Goal: Complete application form: Complete application form

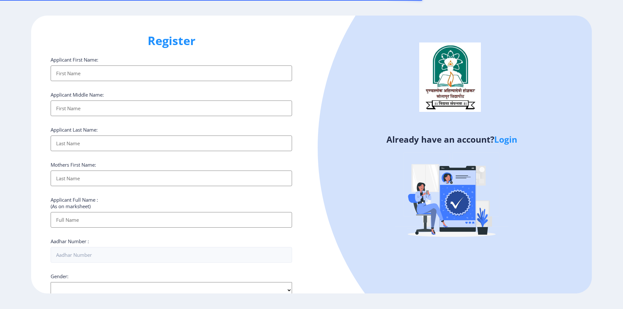
select select
click at [506, 142] on link "Login" at bounding box center [505, 140] width 23 height 12
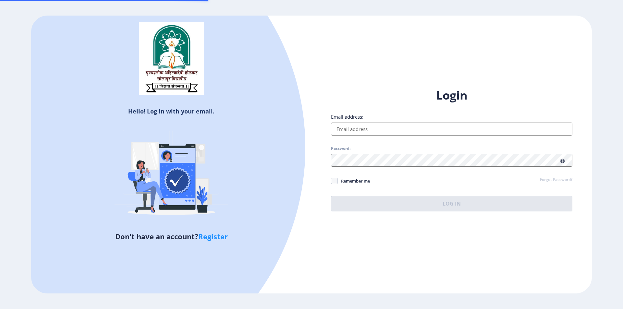
type input "[EMAIL_ADDRESS][DOMAIN_NAME]"
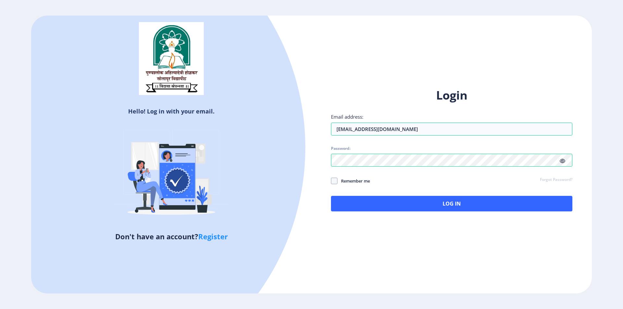
click at [331, 183] on div "Login Email address: [EMAIL_ADDRESS][DOMAIN_NAME] Password: Remember me Forgot …" at bounding box center [451, 155] width 280 height 154
click at [339, 183] on span "Remember me" at bounding box center [353, 181] width 32 height 8
click at [331, 181] on input "Remember me" at bounding box center [331, 181] width 0 height 0
checkbox input "true"
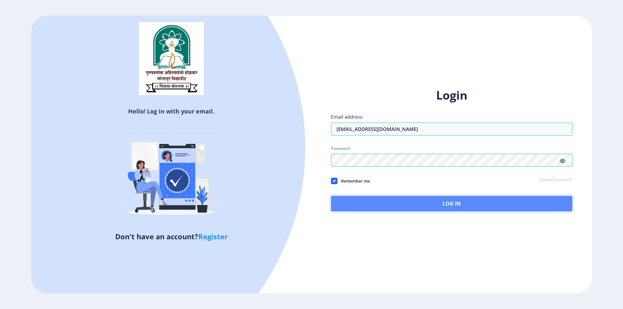
click at [468, 206] on button "Log In" at bounding box center [451, 204] width 241 height 16
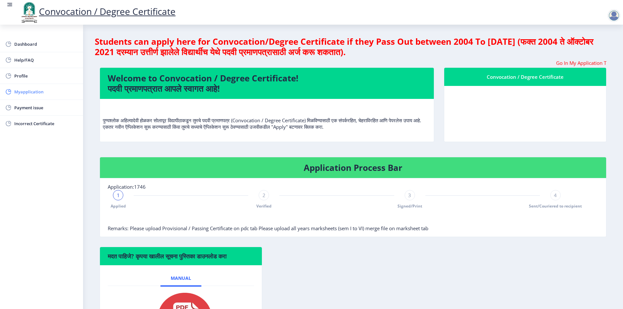
click at [23, 98] on link "Myapplication" at bounding box center [41, 92] width 83 height 16
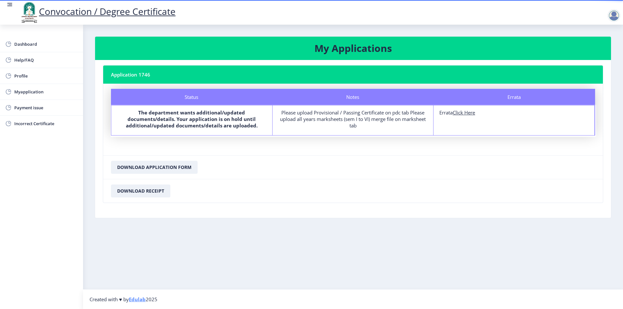
click at [348, 125] on div "Please upload Provisional / Passing Certificate on pdc tab Please upload all ye…" at bounding box center [352, 118] width 149 height 19
click at [350, 123] on div "Please upload Provisional / Passing Certificate on pdc tab Please upload all ye…" at bounding box center [352, 118] width 149 height 19
click at [174, 127] on b "The department wants additional/updated documents/details. Your application is …" at bounding box center [192, 118] width 132 height 19
click at [189, 132] on div "Status The department wants additional/updated documents/details. Your applicat…" at bounding box center [191, 120] width 161 height 30
click at [196, 116] on b "The department wants additional/updated documents/details. Your application is …" at bounding box center [192, 118] width 132 height 19
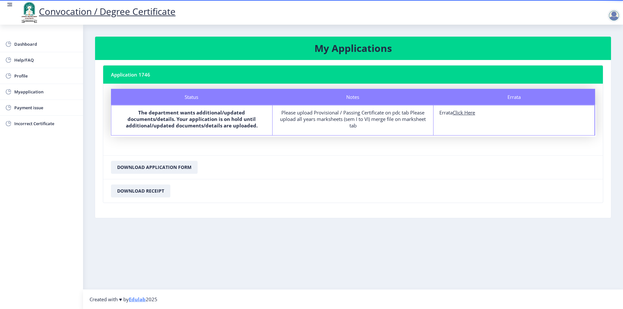
click at [349, 109] on div "Notes Please upload Provisional / Passing Certificate on pdc tab Please upload …" at bounding box center [353, 120] width 161 height 30
click at [463, 112] on u "Click Here" at bounding box center [464, 112] width 22 height 6
select select
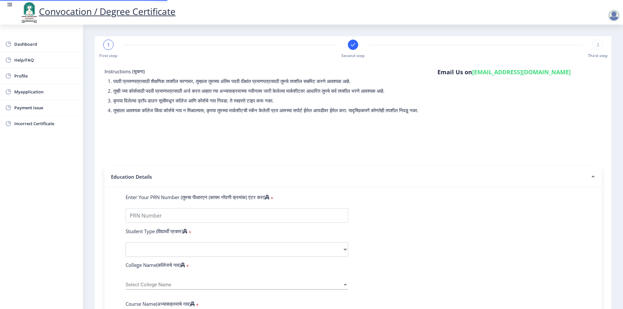
type input "1000000283"
select select "Regular"
select select "2014"
select select "April"
select select "FIRST CLASS"
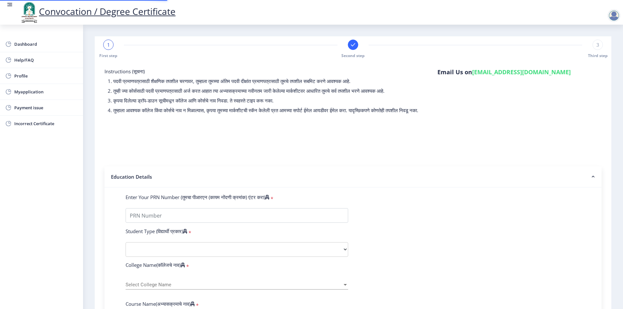
type input "10524"
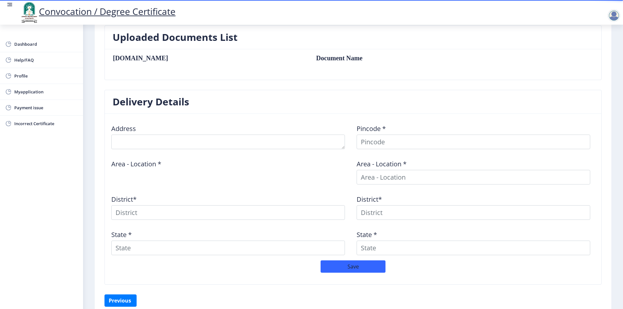
scroll to position [225, 0]
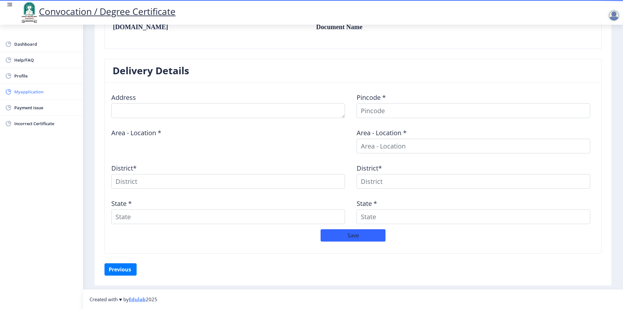
click at [22, 94] on span "Myapplication" at bounding box center [46, 92] width 64 height 8
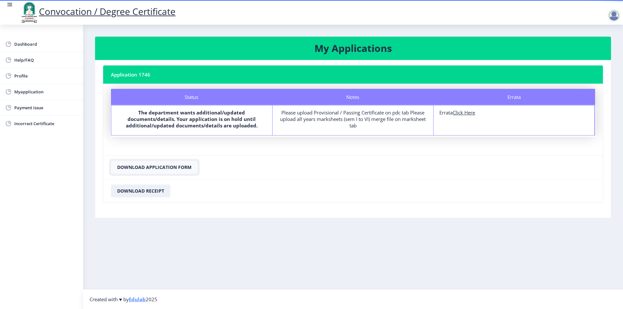
click at [145, 167] on button "Download Application Form" at bounding box center [154, 167] width 87 height 13
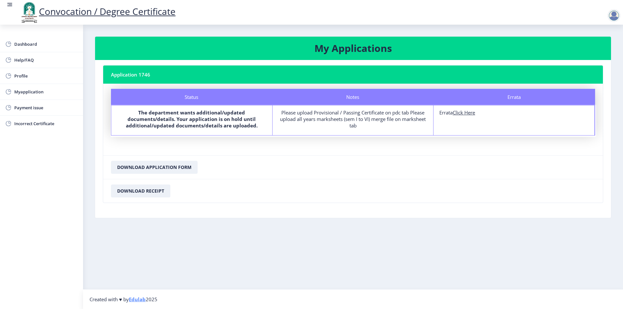
click at [209, 113] on b "The department wants additional/updated documents/details. Your application is …" at bounding box center [192, 118] width 132 height 19
click at [440, 184] on nb-card-footer "Download Receipt" at bounding box center [353, 191] width 500 height 24
click at [459, 115] on u "Click Here" at bounding box center [464, 112] width 22 height 6
select select
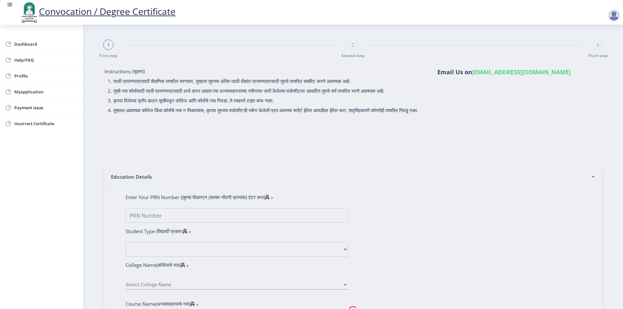
type input "1000000283"
select select "Regular"
select select "2014"
select select "April"
select select "FIRST CLASS"
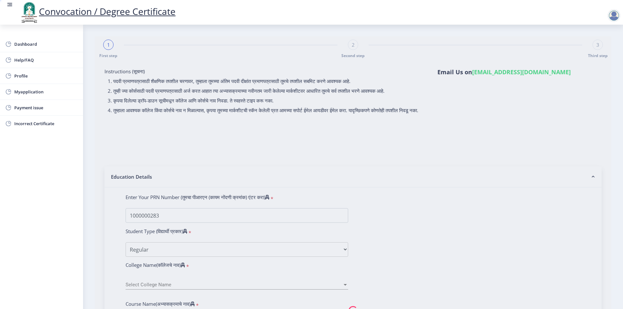
type input "10524"
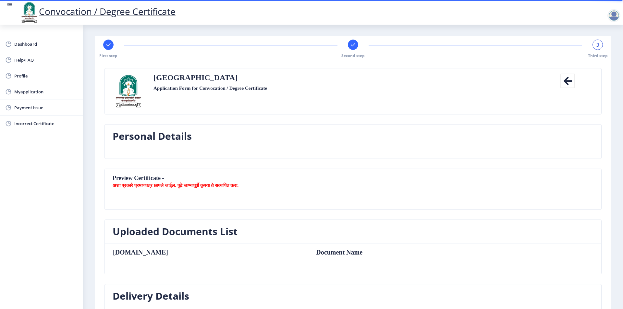
click at [107, 47] on rect at bounding box center [108, 45] width 6 height 6
select select "Regular"
select select "2014"
select select "April"
select select "FIRST CLASS"
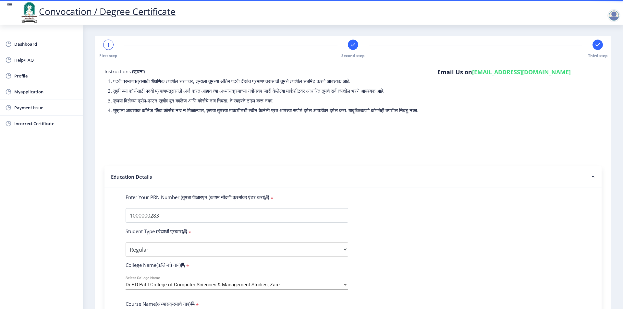
click at [355, 46] on rect at bounding box center [353, 45] width 6 height 6
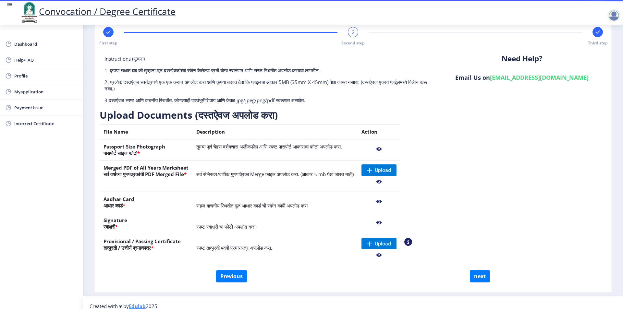
scroll to position [19, 0]
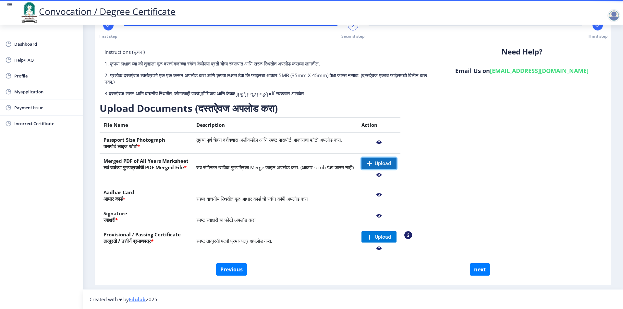
click at [391, 164] on span "Upload" at bounding box center [383, 163] width 16 height 6
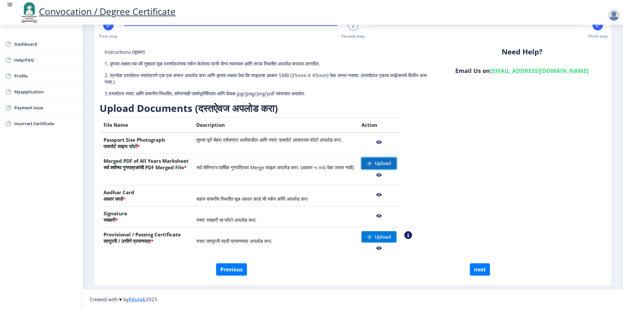
click at [391, 163] on span "Upload" at bounding box center [383, 163] width 16 height 6
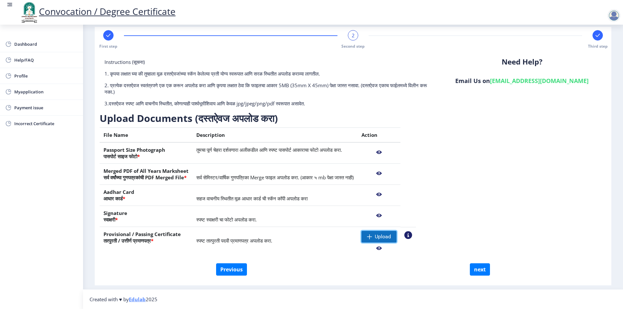
click at [391, 239] on span "Upload" at bounding box center [383, 237] width 16 height 6
click at [396, 232] on span "Upload" at bounding box center [378, 237] width 35 height 12
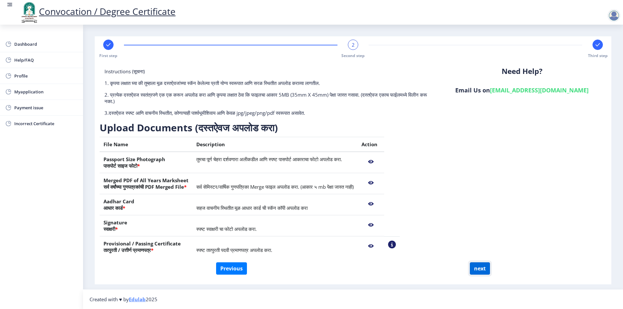
click at [479, 271] on button "next" at bounding box center [480, 268] width 20 height 12
select select
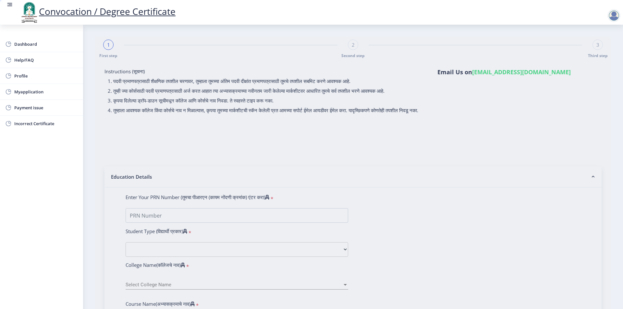
select select
type input "swati [PERSON_NAME]"
type input "urmila"
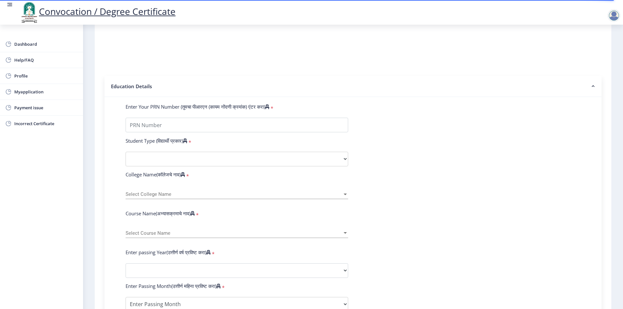
scroll to position [97, 0]
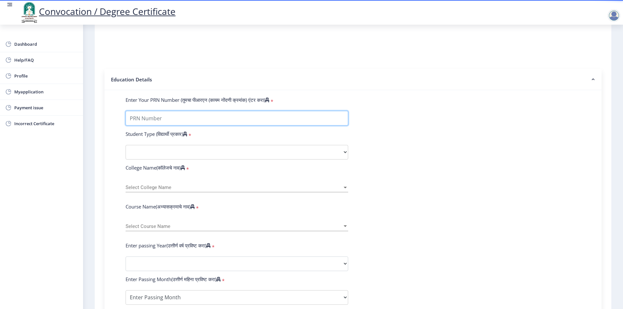
click at [128, 122] on input "Enter Your PRN Number (तुमचा पीआरएन (कायम नोंदणी क्रमांक) एंटर करा)" at bounding box center [237, 118] width 223 height 15
type input "1000000283"
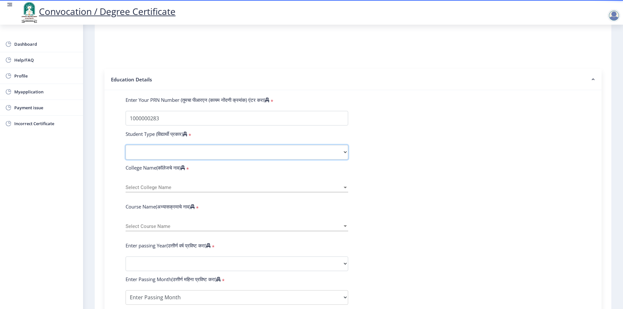
click at [154, 158] on select "Select Student Type Regular External" at bounding box center [237, 152] width 223 height 15
select select "Regular"
click at [126, 151] on select "Select Student Type Regular External" at bounding box center [237, 152] width 223 height 15
click at [137, 190] on span "Select College Name" at bounding box center [234, 188] width 217 height 6
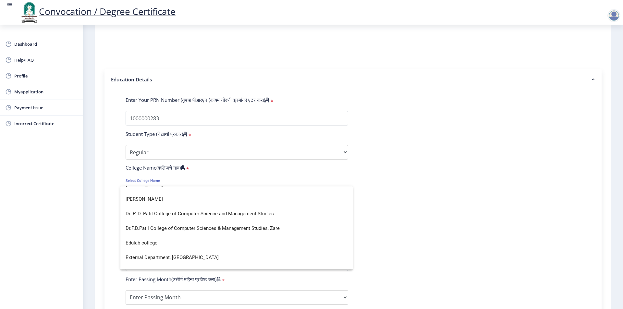
scroll to position [487, 0]
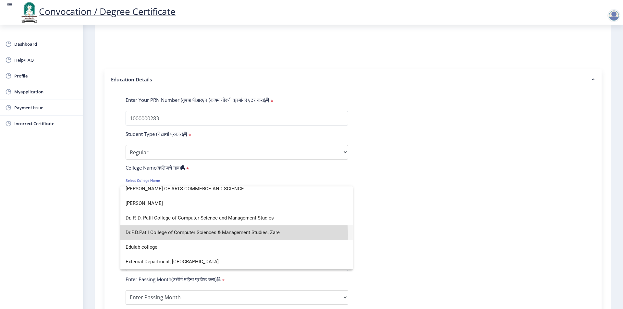
click at [165, 235] on span "Dr.P.D.Patil College of Computer Sciences & Management Studies, Zare" at bounding box center [237, 232] width 222 height 15
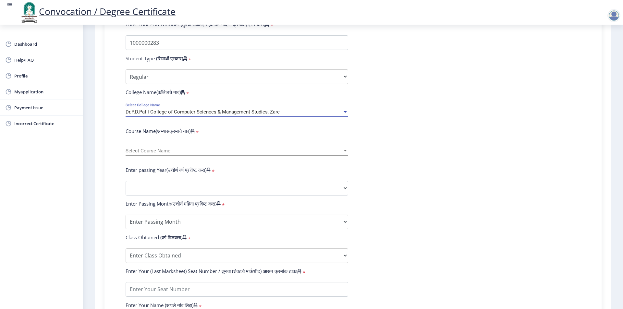
scroll to position [195, 0]
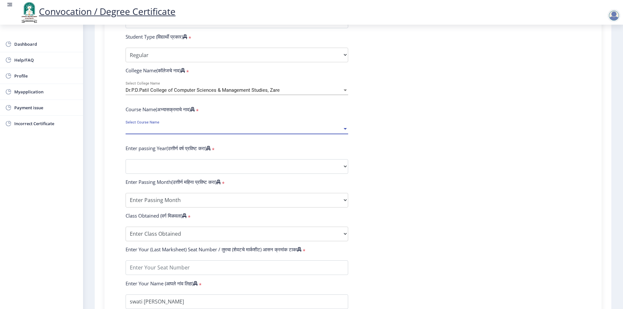
click at [139, 132] on span "Select Course Name" at bounding box center [234, 130] width 217 height 6
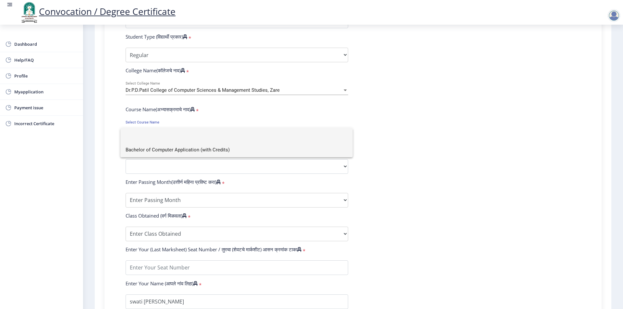
click at [156, 153] on span "Bachelor of Computer Application (with Credits)" at bounding box center [237, 150] width 222 height 15
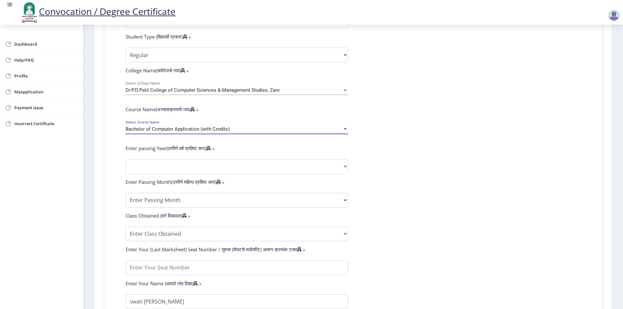
scroll to position [227, 0]
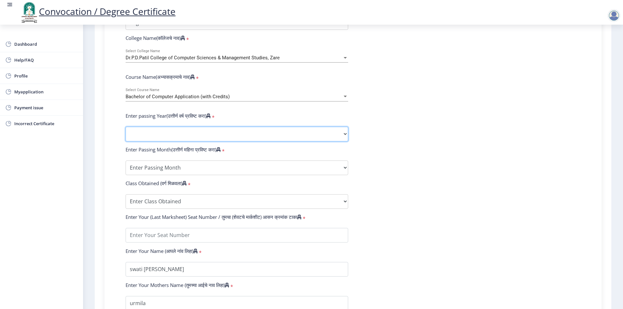
click at [152, 141] on select "2025 2024 2023 2022 2021 2020 2019 2018 2017 2016 2015 2014 2013 2012 2011 2010…" at bounding box center [237, 134] width 223 height 15
select select "2014"
click at [126, 133] on select "2025 2024 2023 2022 2021 2020 2019 2018 2017 2016 2015 2014 2013 2012 2011 2010…" at bounding box center [237, 134] width 223 height 15
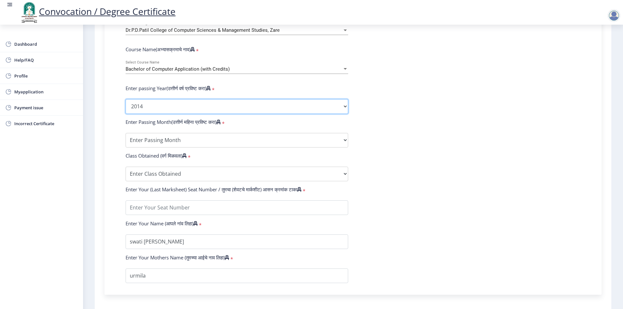
scroll to position [292, 0]
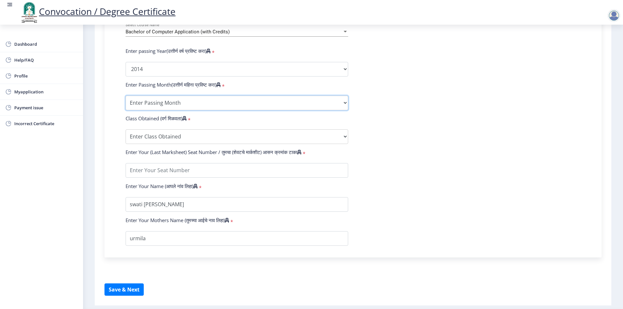
click at [180, 110] on select "Enter Passing Month March April May October November December" at bounding box center [237, 103] width 223 height 15
select select "March"
click at [126, 102] on select "Enter Passing Month March April May October November December" at bounding box center [237, 103] width 223 height 15
click at [143, 144] on select "Enter Class Obtained FIRST CLASS WITH DISTINCTION FIRST CLASS HIGHER SECOND CLA…" at bounding box center [237, 136] width 223 height 15
select select "FIRST CLASS"
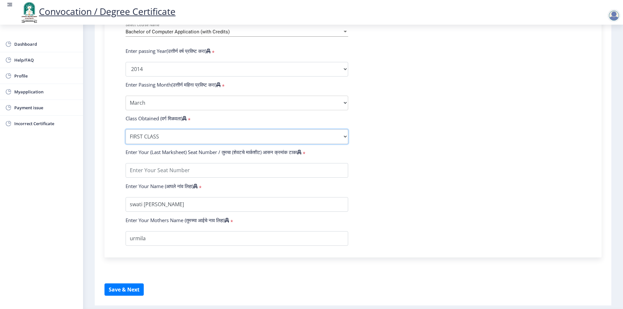
click at [126, 136] on select "Enter Class Obtained FIRST CLASS WITH DISTINCTION FIRST CLASS HIGHER SECOND CLA…" at bounding box center [237, 136] width 223 height 15
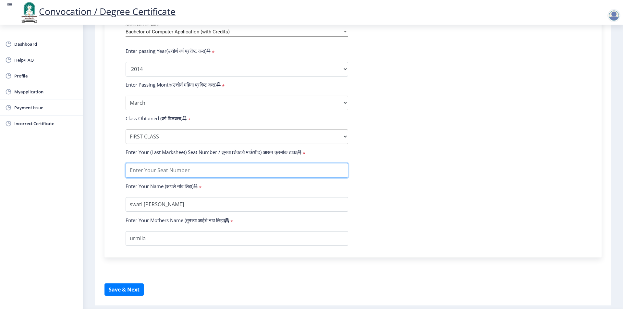
click at [141, 178] on input "textarea" at bounding box center [237, 170] width 223 height 15
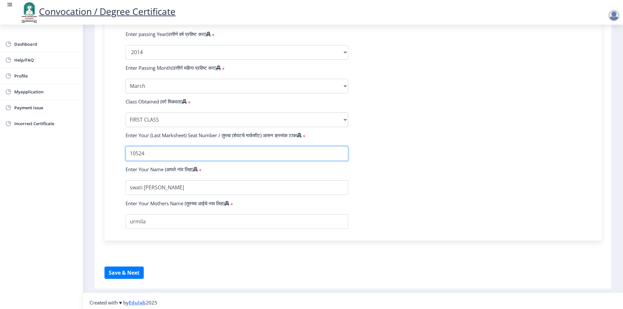
scroll to position [318, 0]
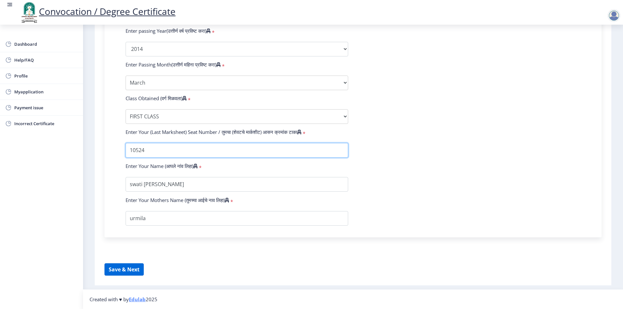
type input "10524"
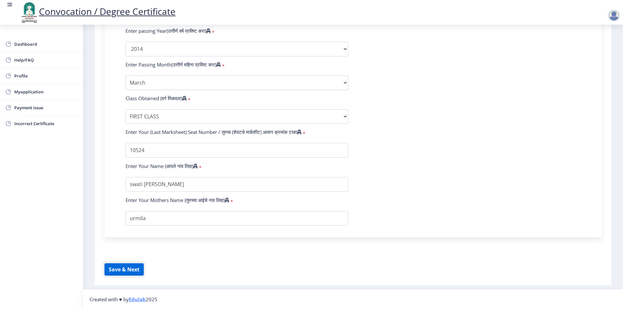
click at [122, 271] on button "Save & Next" at bounding box center [123, 269] width 39 height 12
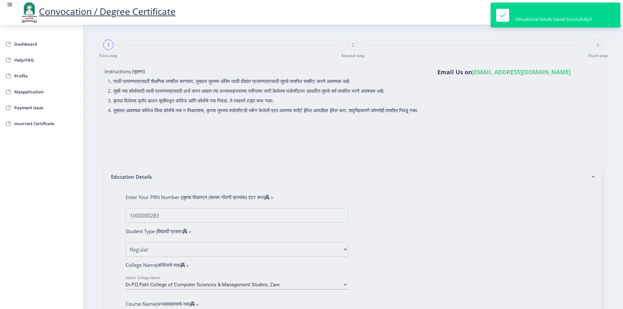
select select "Regular"
select select "2014"
select select "March"
select select "FIRST CLASS"
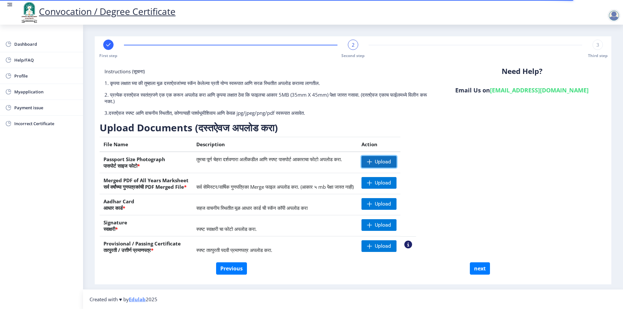
click at [391, 162] on span "Upload" at bounding box center [383, 162] width 16 height 6
click at [391, 183] on span "Upload" at bounding box center [383, 183] width 16 height 6
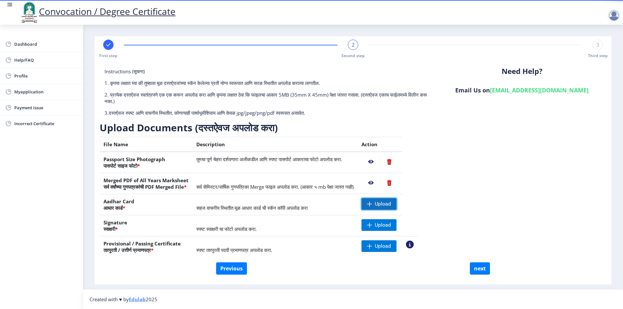
click at [391, 201] on span "Upload" at bounding box center [383, 204] width 16 height 6
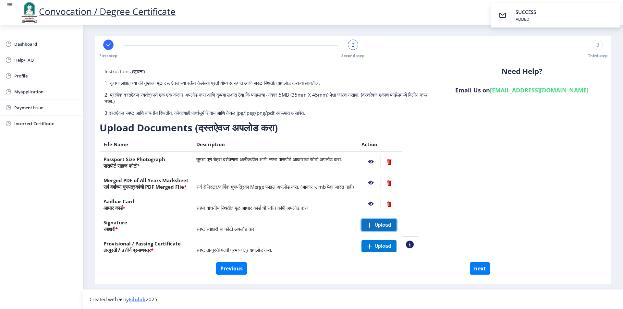
click at [391, 225] on span "Upload" at bounding box center [383, 225] width 16 height 6
click at [391, 245] on span "Upload" at bounding box center [383, 246] width 16 height 6
click at [481, 269] on button "next" at bounding box center [480, 268] width 20 height 12
select select
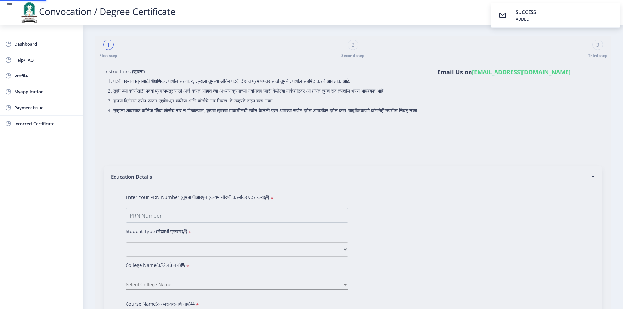
select select
type input "1000000283"
select select "Regular"
select select "2014"
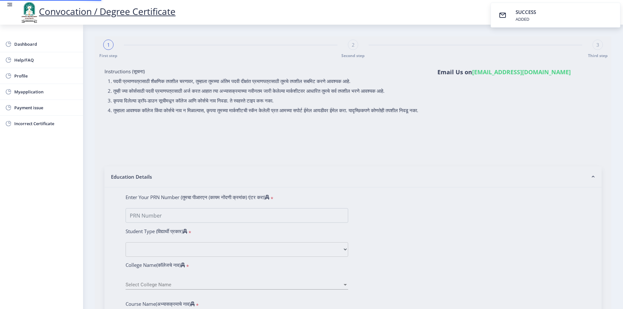
select select "March"
select select "FIRST CLASS"
type input "10524"
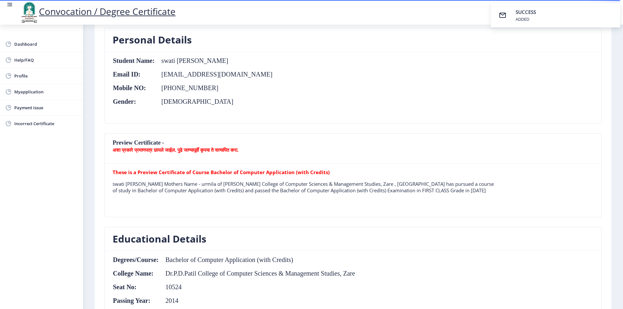
scroll to position [97, 0]
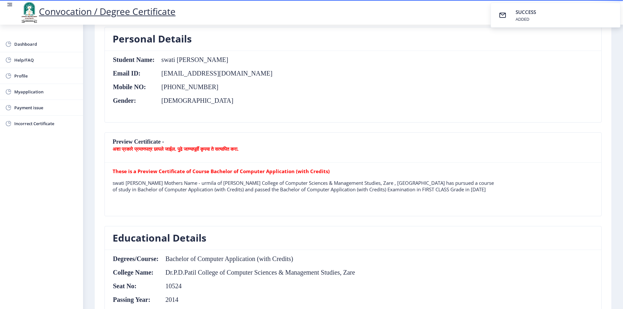
click at [173, 147] on b "अशा प्रकारे प्रमाणपत्र छापले जाईल. पुढे जाण्यापूर्वी कृपया ते सत्यापित करा." at bounding box center [176, 149] width 126 height 6
click at [219, 151] on b "अशा प्रकारे प्रमाणपत्र छापले जाईल. पुढे जाण्यापूर्वी कृपया ते सत्यापित करा." at bounding box center [176, 149] width 126 height 6
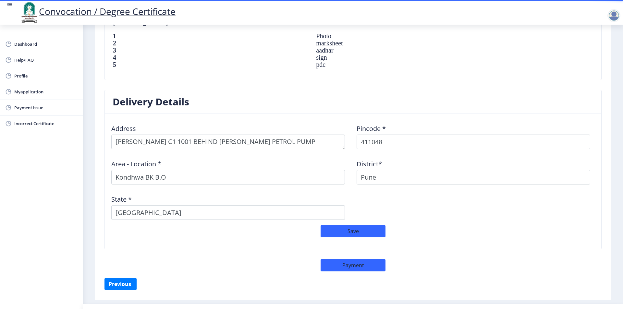
scroll to position [475, 0]
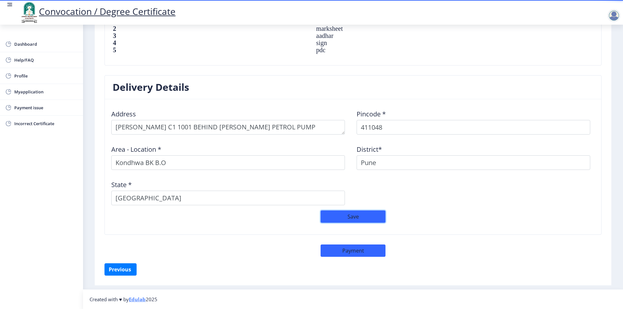
click at [353, 215] on button "Save" at bounding box center [353, 217] width 65 height 12
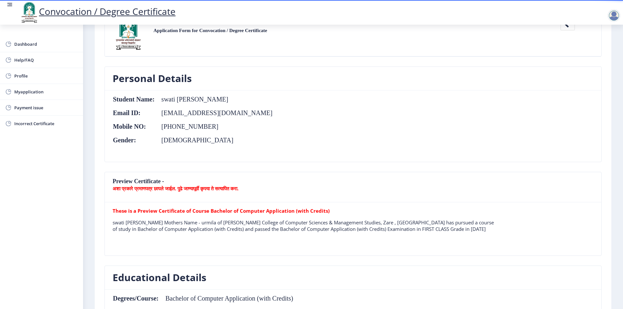
scroll to position [0, 0]
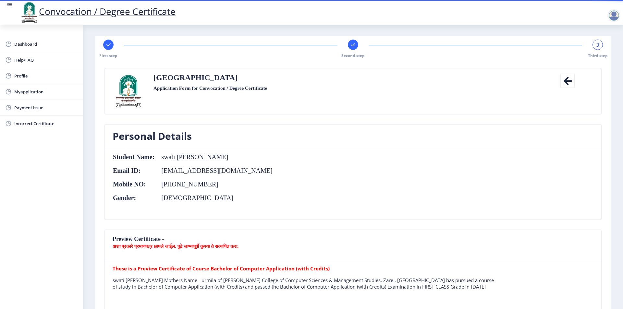
click at [597, 47] on span "3" at bounding box center [597, 45] width 3 height 6
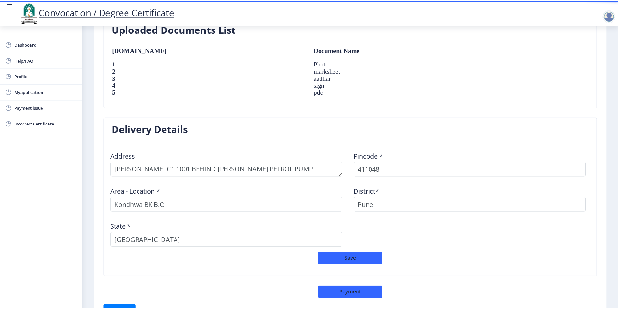
scroll to position [475, 0]
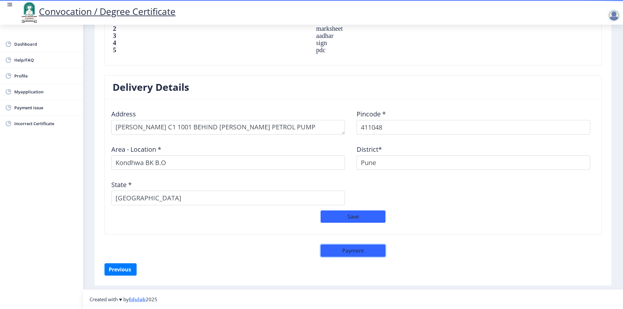
click at [350, 250] on button "Payment" at bounding box center [353, 251] width 65 height 12
select select "sealed"
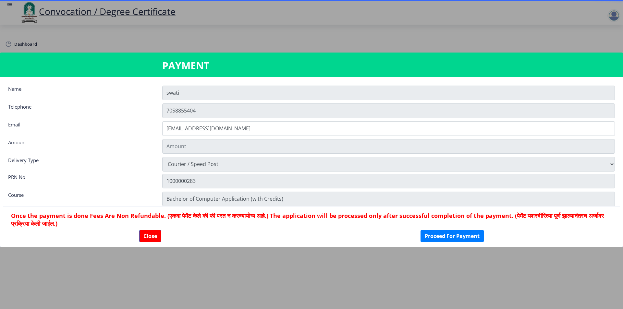
type input "2885"
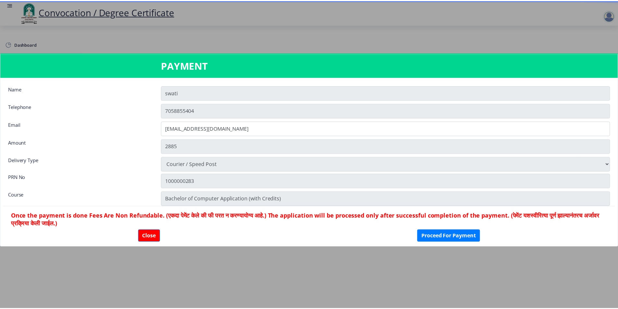
scroll to position [474, 0]
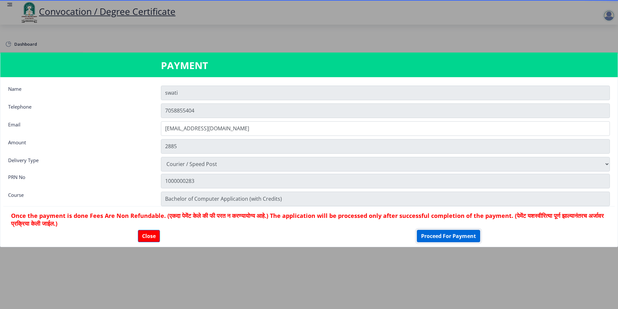
click at [448, 237] on button "Proceed For Payment" at bounding box center [448, 236] width 63 height 12
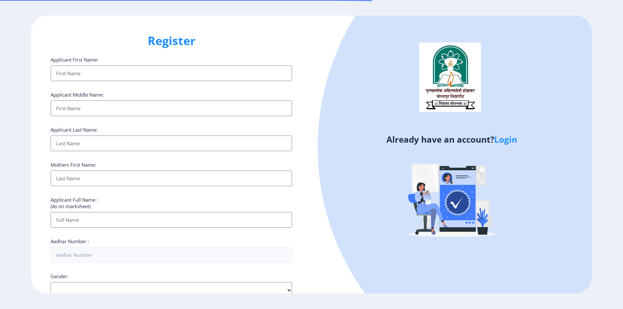
select select
click at [510, 143] on link "Login" at bounding box center [505, 140] width 23 height 12
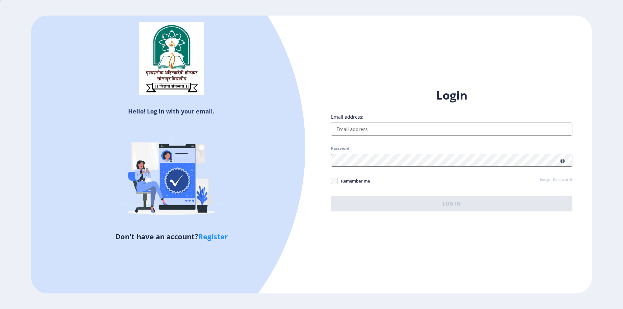
type input "[EMAIL_ADDRESS][DOMAIN_NAME]"
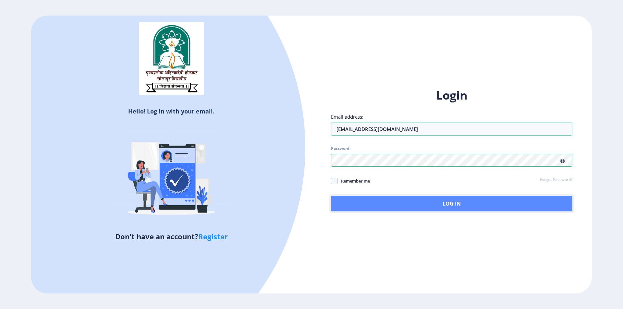
click at [463, 211] on button "Log In" at bounding box center [451, 204] width 241 height 16
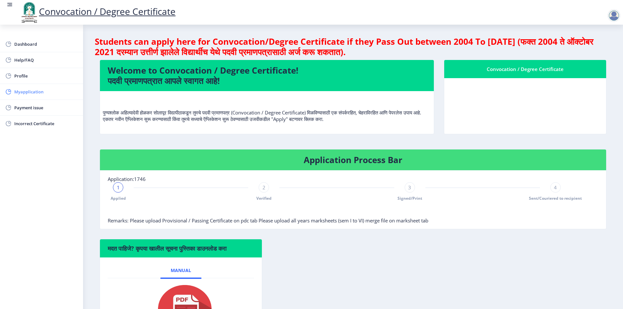
click at [35, 95] on span "Myapplication" at bounding box center [46, 92] width 64 height 8
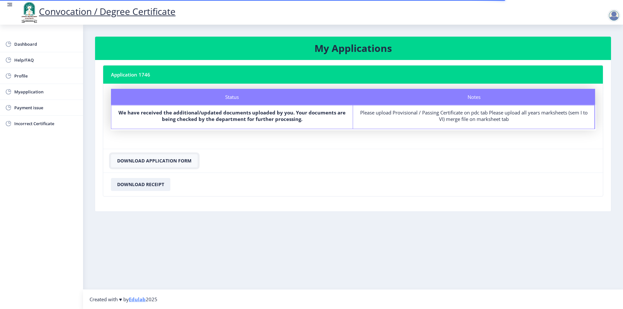
click at [152, 159] on button "Download Application Form" at bounding box center [154, 160] width 87 height 13
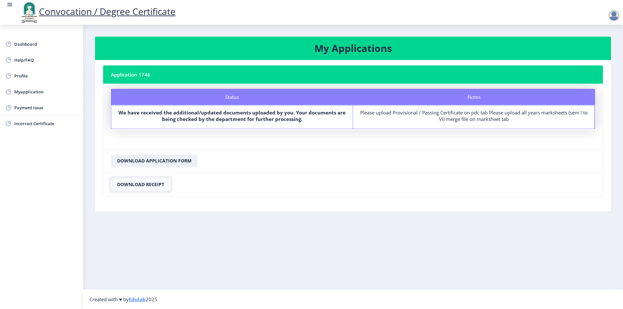
click at [134, 185] on button "Download Receipt" at bounding box center [140, 184] width 59 height 13
